Goal: Task Accomplishment & Management: Complete application form

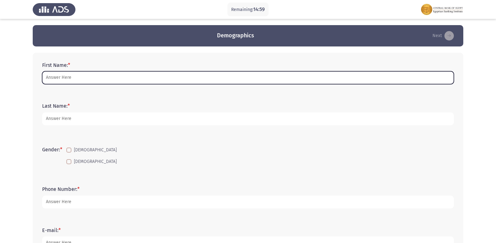
click at [124, 73] on input "First Name: *" at bounding box center [248, 77] width 412 height 13
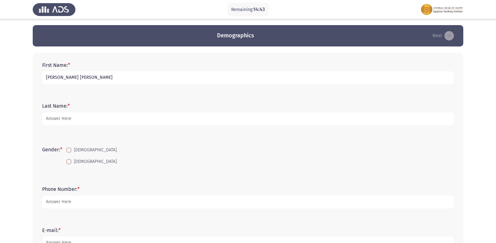
type input "[PERSON_NAME] [PERSON_NAME]"
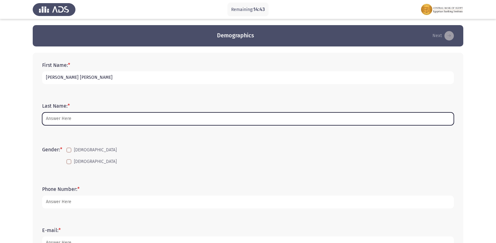
click at [101, 116] on input "Last Name: *" at bounding box center [248, 119] width 412 height 13
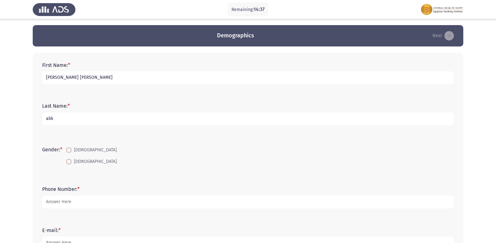
type input "abk"
click at [71, 161] on span at bounding box center [68, 161] width 5 height 5
click at [69, 165] on input "[DEMOGRAPHIC_DATA]" at bounding box center [69, 165] width 0 height 0
checkbox input "true"
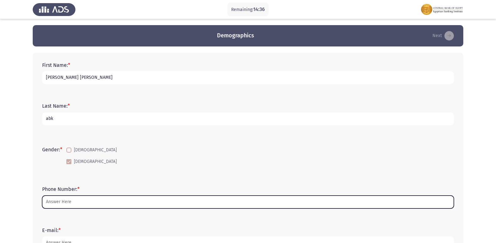
click at [81, 200] on input "Phone Number: *" at bounding box center [248, 202] width 412 height 13
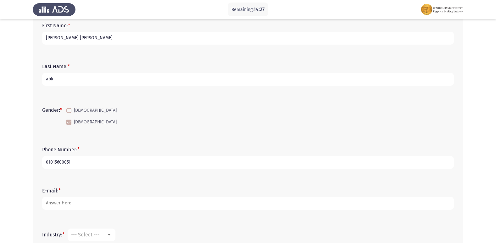
scroll to position [46, 0]
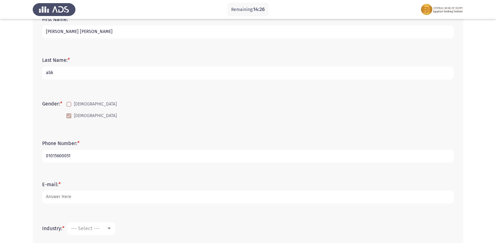
type input "01015600051"
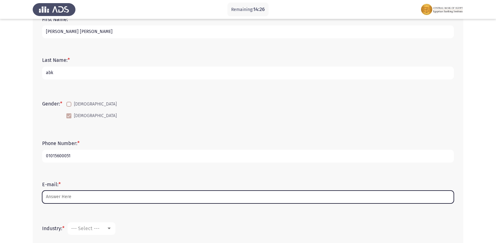
click at [270, 193] on input "E-mail: *" at bounding box center [248, 197] width 412 height 13
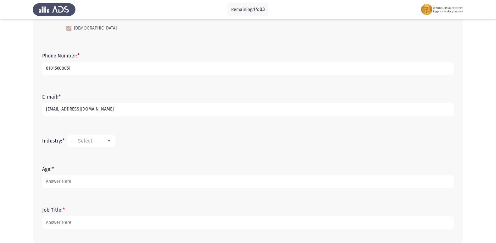
scroll to position [134, 0]
type input "[EMAIL_ADDRESS][DOMAIN_NAME]"
click at [111, 142] on div at bounding box center [109, 140] width 6 height 5
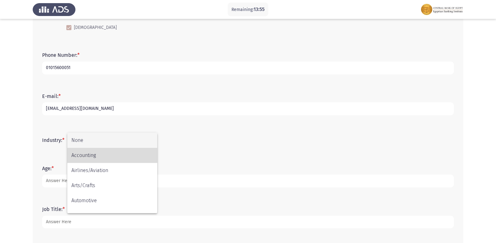
click at [119, 158] on span "Accounting" at bounding box center [112, 155] width 82 height 15
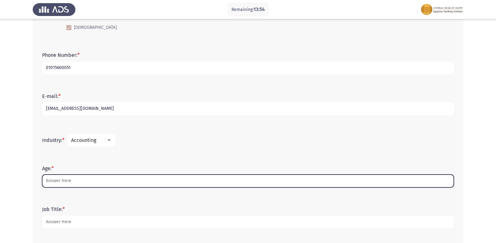
click at [101, 179] on input "Age: *" at bounding box center [248, 181] width 412 height 13
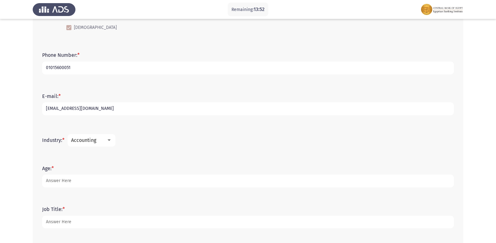
click at [106, 141] on div "Accounting" at bounding box center [88, 140] width 35 height 6
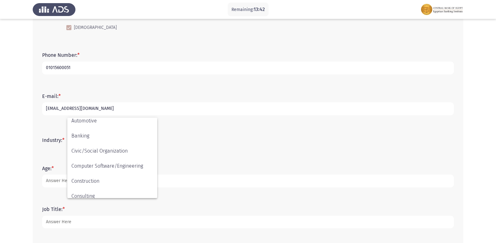
scroll to position [63, 0]
click at [206, 176] on div at bounding box center [248, 121] width 496 height 243
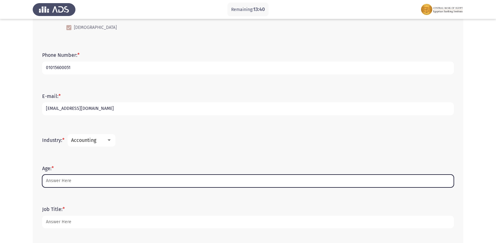
click at [206, 181] on input "Age: *" at bounding box center [248, 181] width 412 height 13
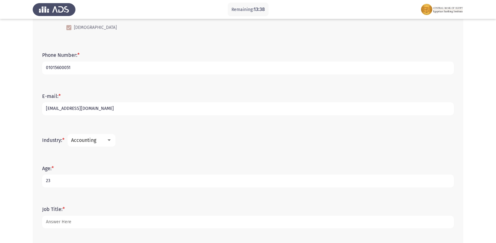
type input "23"
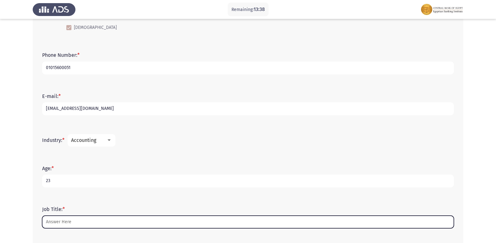
click at [184, 226] on input "Job Title: *" at bounding box center [248, 222] width 412 height 13
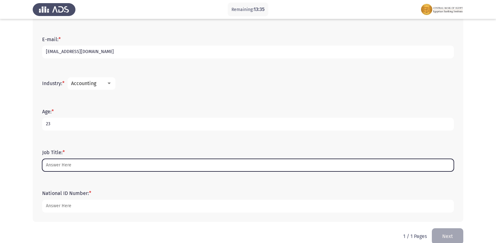
scroll to position [196, 0]
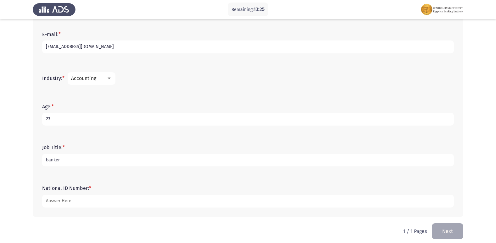
type input "banker"
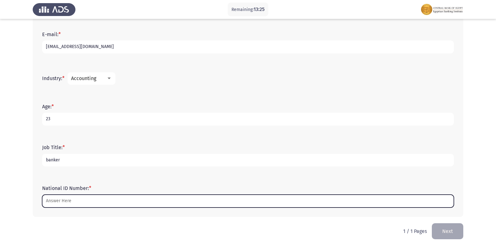
click at [189, 200] on input "National ID Number: *" at bounding box center [248, 201] width 412 height 13
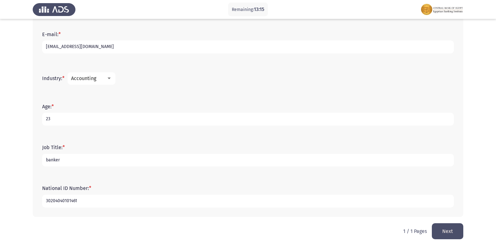
type input "30204040101461"
click at [458, 229] on button "Next" at bounding box center [447, 232] width 31 height 16
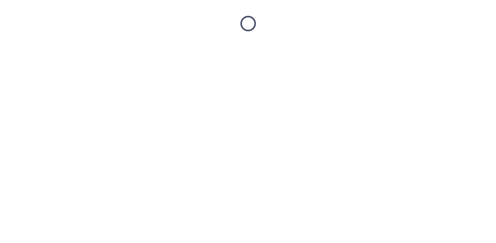
scroll to position [0, 0]
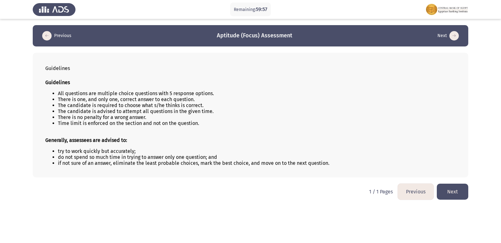
click at [450, 194] on button "Next" at bounding box center [452, 192] width 31 height 16
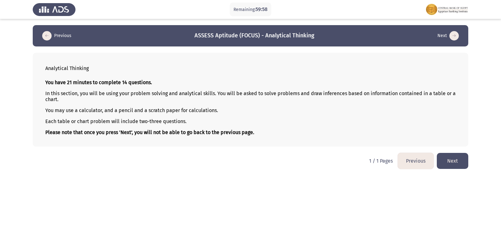
click at [453, 160] on button "Next" at bounding box center [452, 161] width 31 height 16
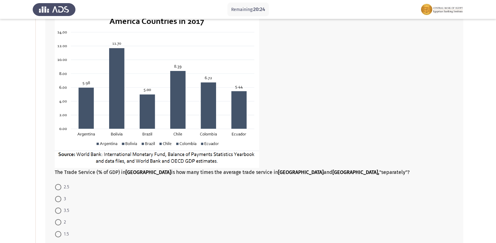
scroll to position [71, 0]
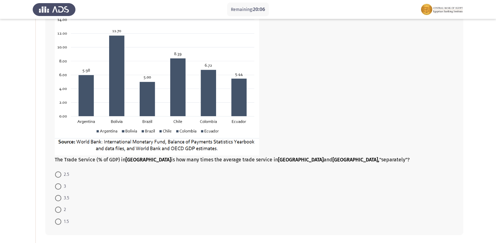
drag, startPoint x: 496, startPoint y: 65, endPoint x: 499, endPoint y: 59, distance: 6.3
click at [496, 59] on html "Remaining: 20:06 Previous ASSESS Aptitude (FOCUS) - Analytical Thinking Next Th…" at bounding box center [248, 218] width 496 height 579
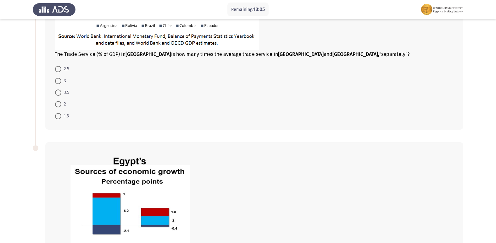
scroll to position [181, 0]
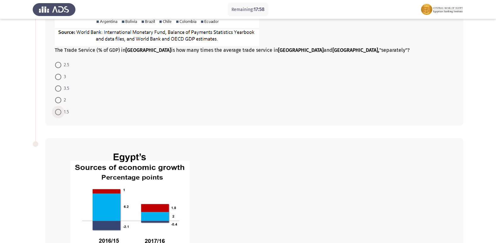
click at [61, 110] on label "1.5" at bounding box center [62, 113] width 14 height 8
click at [61, 110] on input "1.5" at bounding box center [58, 112] width 6 height 6
radio input "true"
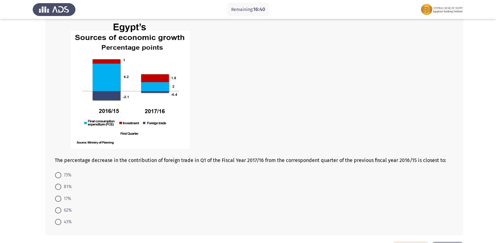
scroll to position [312, 0]
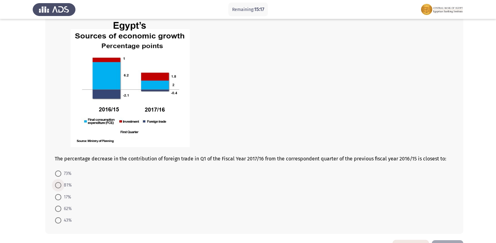
click at [56, 182] on span at bounding box center [58, 185] width 6 height 6
click at [56, 182] on input "81%" at bounding box center [58, 185] width 6 height 6
radio input "true"
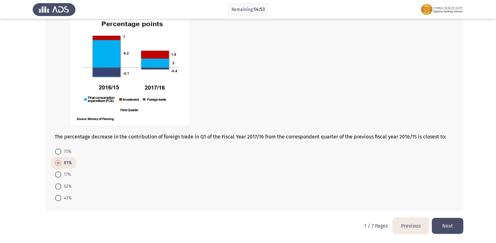
click at [457, 227] on button "Next" at bounding box center [447, 226] width 31 height 16
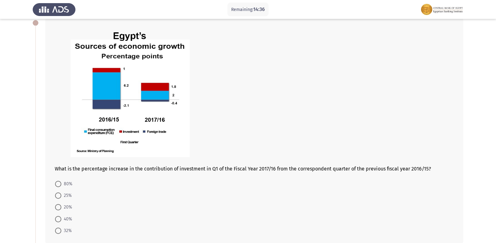
scroll to position [37, 0]
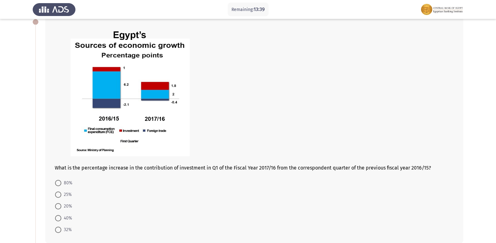
click at [62, 183] on span "80%" at bounding box center [66, 184] width 11 height 8
click at [61, 183] on input "80%" at bounding box center [58, 183] width 6 height 6
radio input "true"
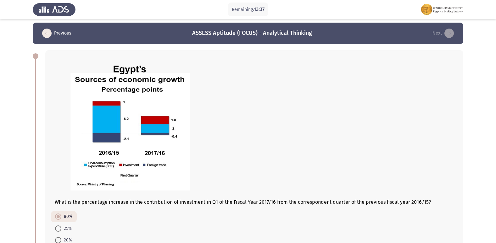
scroll to position [0, 0]
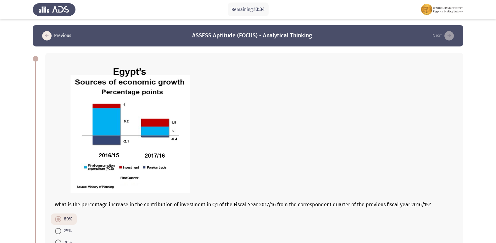
click at [48, 39] on icon "load previous page" at bounding box center [46, 35] width 9 height 9
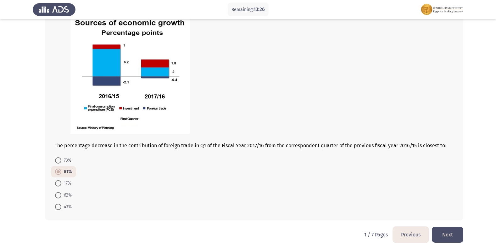
scroll to position [321, 0]
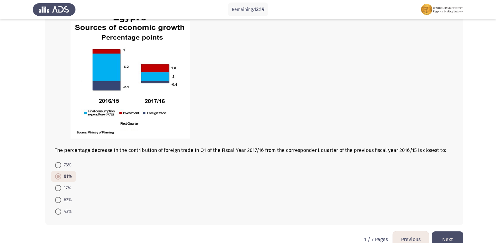
click at [69, 163] on span "73%" at bounding box center [66, 166] width 10 height 8
click at [61, 163] on input "73%" at bounding box center [58, 165] width 6 height 6
radio input "true"
click at [443, 234] on button "Next" at bounding box center [447, 240] width 31 height 16
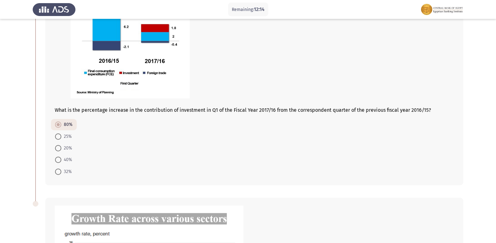
scroll to position [152, 0]
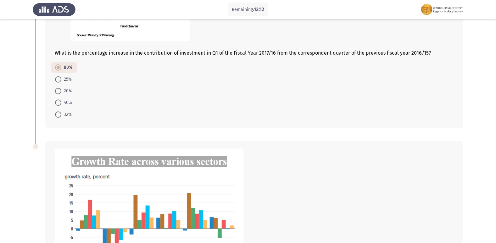
drag, startPoint x: 495, startPoint y: 143, endPoint x: 496, endPoint y: 163, distance: 19.5
click at [496, 167] on html "Remaining: 12:12 Previous ASSESS Aptitude (FOCUS) - Analytical Thinking Next Wh…" at bounding box center [248, 137] width 496 height 579
click at [496, 153] on app-assessment-container "Remaining: 12:12 Previous ASSESS Aptitude (FOCUS) - Analytical Thinking Next Wh…" at bounding box center [248, 137] width 496 height 529
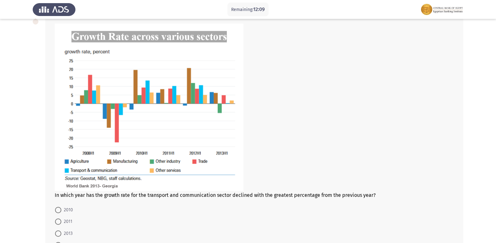
scroll to position [287, 0]
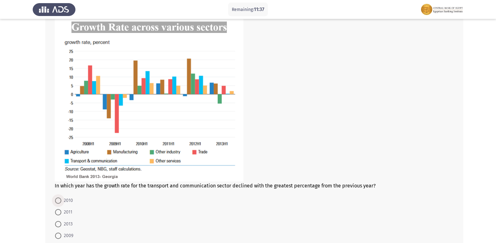
click at [59, 200] on span at bounding box center [58, 201] width 6 height 6
click at [59, 200] on input "2010" at bounding box center [58, 201] width 6 height 6
radio input "true"
drag, startPoint x: 494, startPoint y: 144, endPoint x: 501, endPoint y: 163, distance: 19.5
click at [496, 163] on html "Remaining: 11:33 Previous ASSESS Aptitude (FOCUS) - Analytical Thinking Next Wh…" at bounding box center [248, 2] width 496 height 579
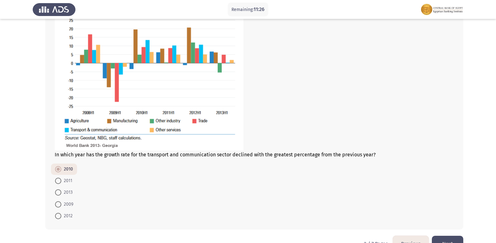
scroll to position [336, 0]
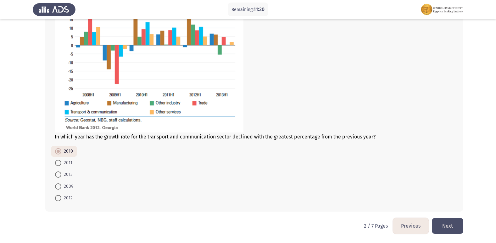
click at [457, 225] on button "Next" at bounding box center [447, 226] width 31 height 16
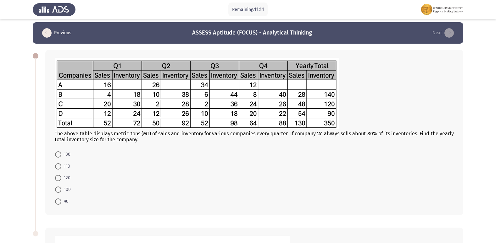
scroll to position [0, 0]
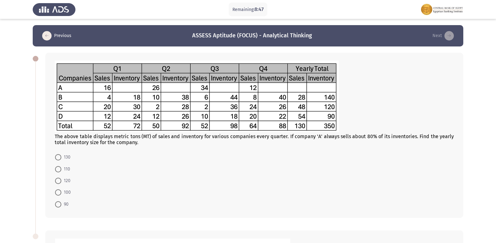
click at [63, 155] on span "130" at bounding box center [65, 158] width 9 height 8
click at [61, 155] on input "130" at bounding box center [58, 157] width 6 height 6
radio input "true"
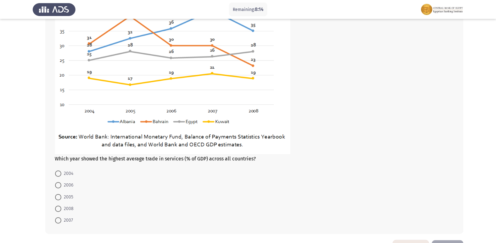
scroll to position [285, 0]
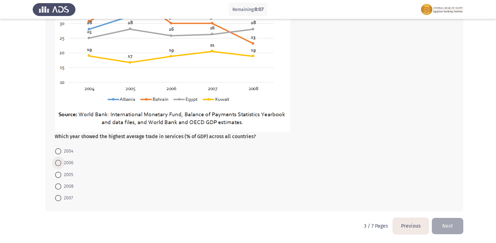
click at [59, 165] on span at bounding box center [58, 163] width 6 height 6
click at [59, 165] on input "2006" at bounding box center [58, 163] width 6 height 6
radio input "true"
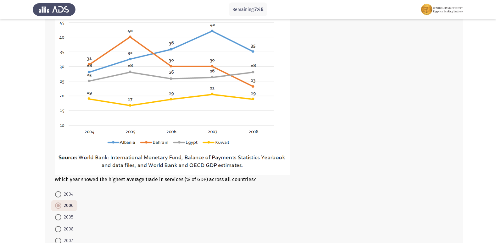
scroll to position [244, 0]
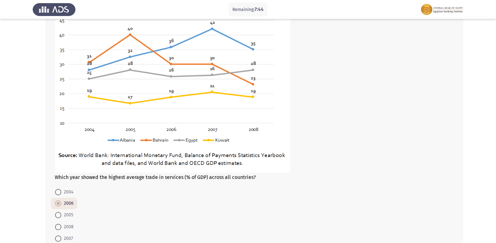
click at [68, 237] on span "2007" at bounding box center [67, 239] width 12 height 8
click at [61, 237] on input "2007" at bounding box center [58, 239] width 6 height 6
radio input "true"
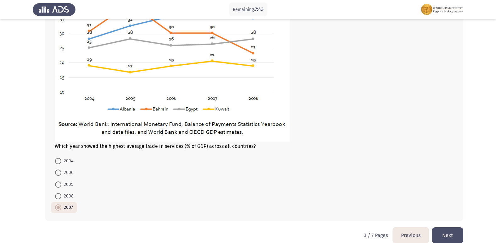
scroll to position [285, 0]
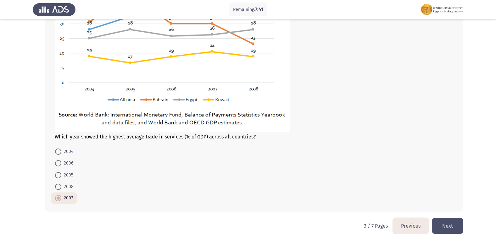
click at [450, 223] on button "Next" at bounding box center [447, 226] width 31 height 16
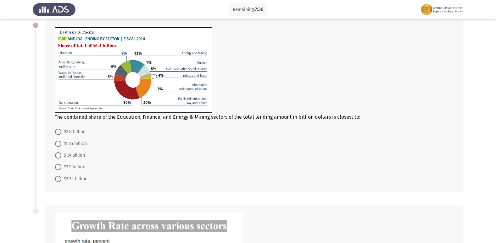
scroll to position [14, 0]
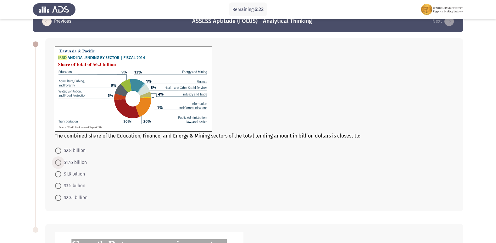
click at [59, 163] on span at bounding box center [58, 163] width 6 height 6
click at [59, 163] on input "$1.45 billion" at bounding box center [58, 163] width 6 height 6
radio input "true"
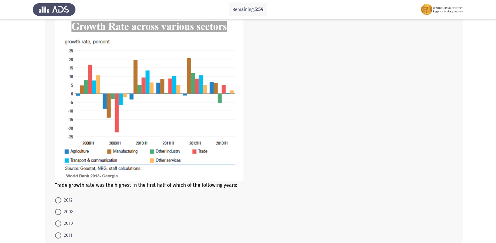
scroll to position [240, 0]
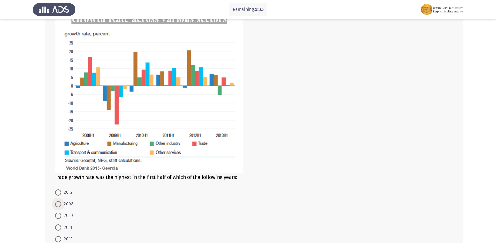
click at [67, 203] on span "2008" at bounding box center [67, 205] width 12 height 8
click at [61, 203] on input "2008" at bounding box center [58, 204] width 6 height 6
radio input "true"
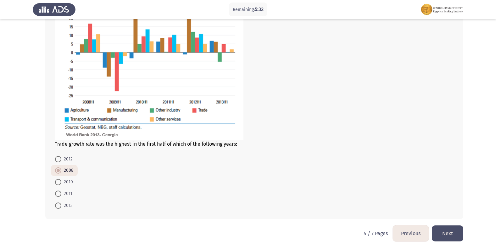
scroll to position [281, 0]
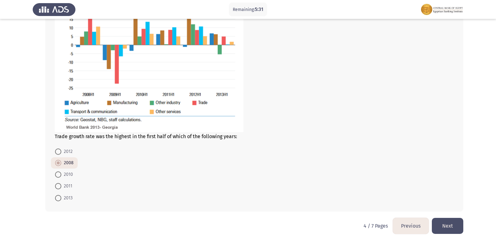
click at [453, 225] on button "Next" at bounding box center [447, 226] width 31 height 16
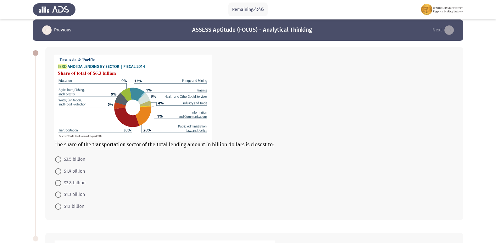
scroll to position [4, 0]
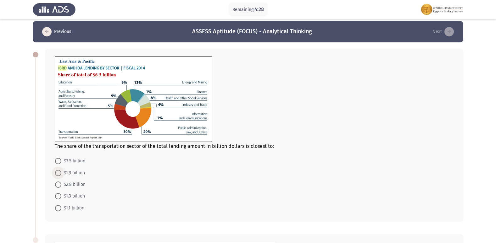
click at [65, 170] on span "$1.9 billion" at bounding box center [73, 174] width 24 height 8
click at [61, 170] on input "$1.9 billion" at bounding box center [58, 173] width 6 height 6
radio input "true"
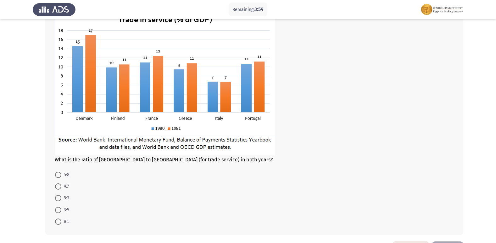
scroll to position [236, 0]
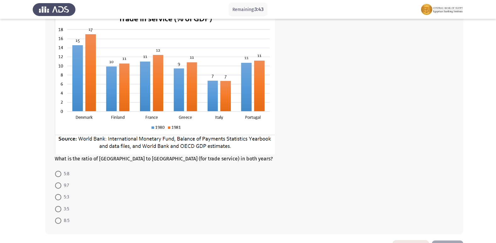
click at [58, 220] on span at bounding box center [58, 221] width 6 height 6
click at [58, 220] on input "8:5" at bounding box center [58, 221] width 6 height 6
radio input "true"
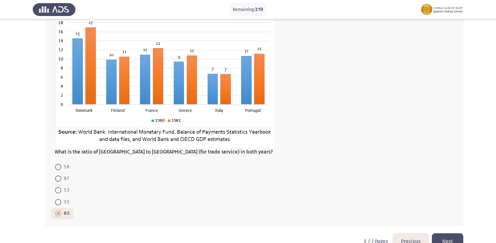
scroll to position [259, 0]
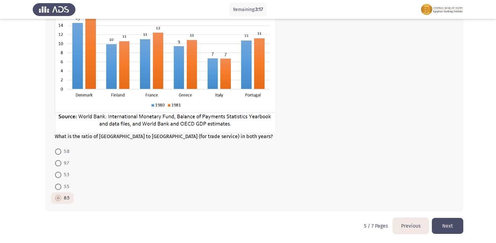
click at [446, 227] on button "Next" at bounding box center [447, 226] width 31 height 16
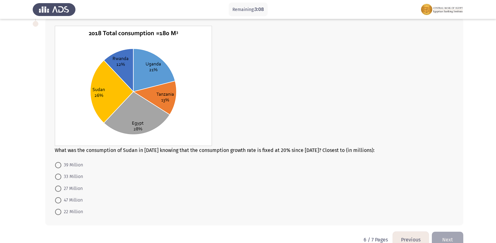
scroll to position [215, 0]
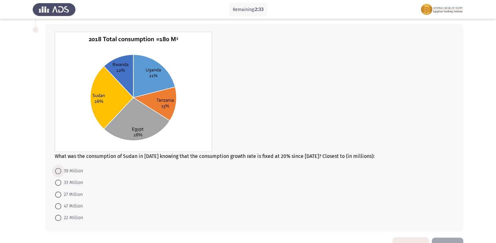
click at [56, 169] on span at bounding box center [58, 171] width 6 height 6
click at [56, 169] on input "39 Million" at bounding box center [58, 171] width 6 height 6
radio input "true"
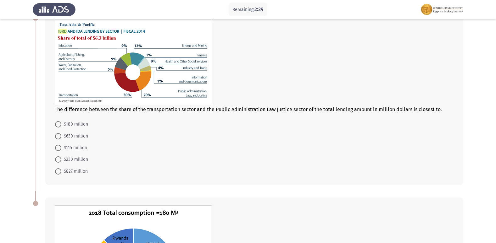
scroll to position [3, 0]
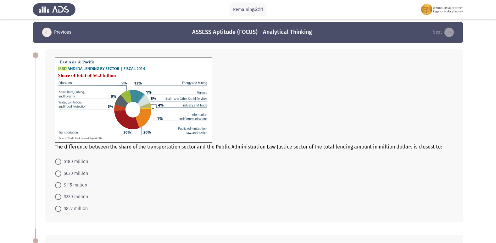
click at [57, 174] on span at bounding box center [58, 174] width 6 height 6
click at [57, 174] on input "$630 million" at bounding box center [58, 174] width 6 height 6
radio input "true"
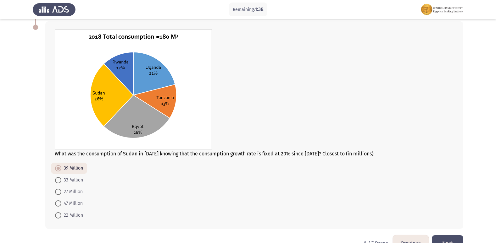
scroll to position [234, 0]
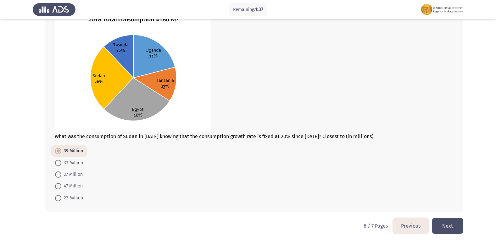
click at [451, 221] on button "Next" at bounding box center [447, 226] width 31 height 16
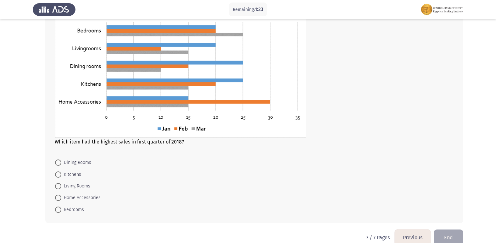
scroll to position [271, 0]
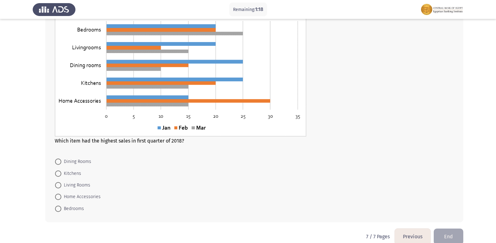
click at [88, 158] on mat-radio-button "Dining Rooms" at bounding box center [73, 162] width 44 height 12
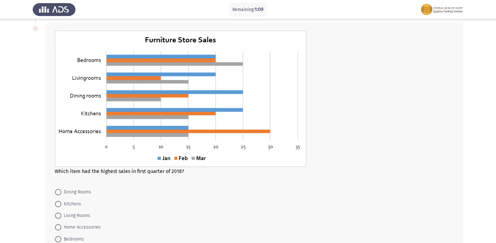
scroll to position [244, 0]
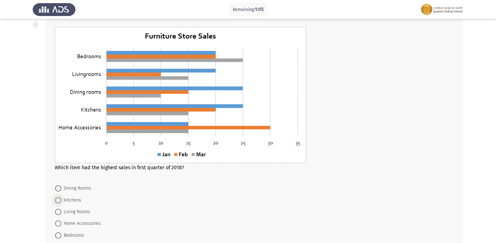
click at [71, 200] on span "Kitchens" at bounding box center [71, 201] width 20 height 8
click at [61, 200] on input "Kitchens" at bounding box center [58, 201] width 6 height 6
radio input "true"
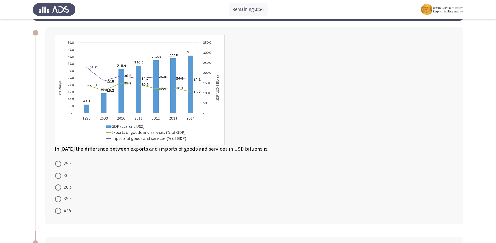
scroll to position [22, 0]
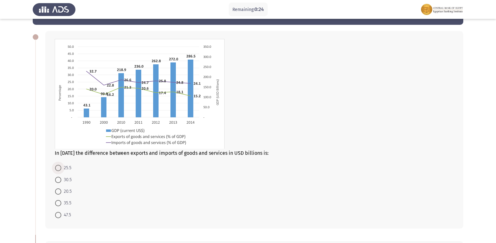
click at [65, 171] on span "25.5" at bounding box center [66, 169] width 10 height 8
click at [61, 171] on input "25.5" at bounding box center [58, 168] width 6 height 6
radio input "true"
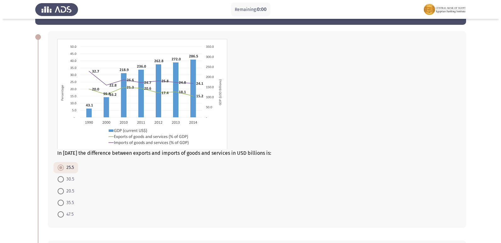
scroll to position [0, 0]
